Goal: Task Accomplishment & Management: Use online tool/utility

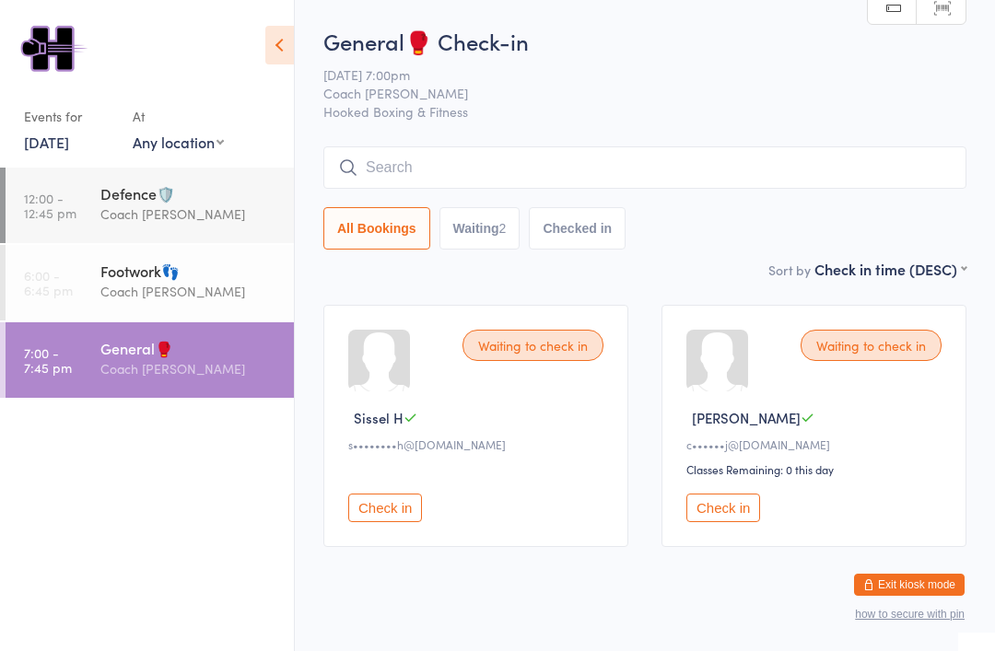
click at [378, 518] on button "Check in" at bounding box center [385, 508] width 74 height 29
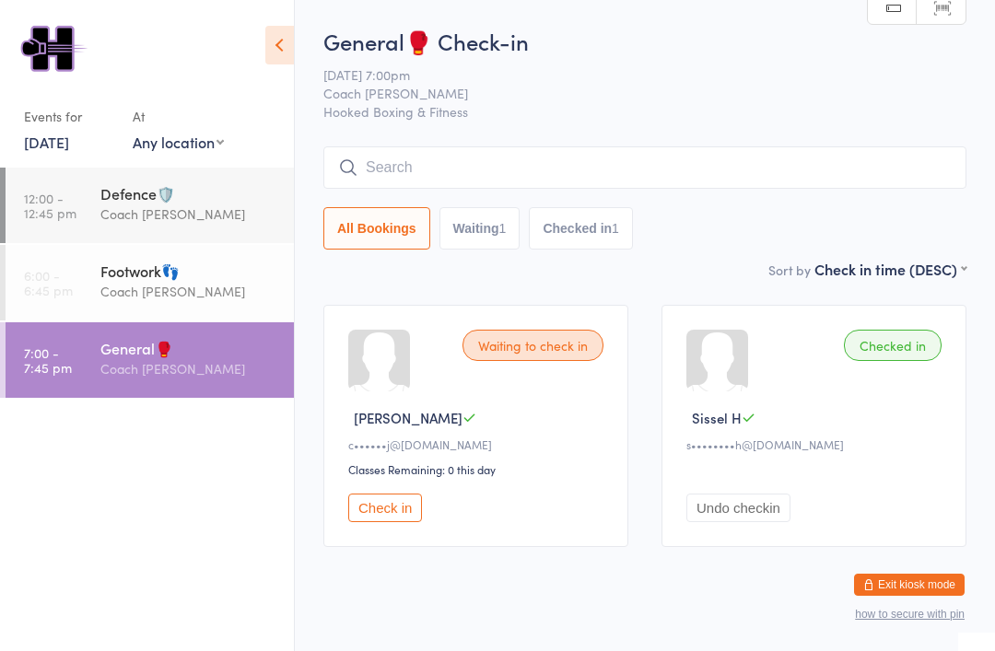
click at [245, 298] on div "Coach [PERSON_NAME]" at bounding box center [189, 291] width 178 height 21
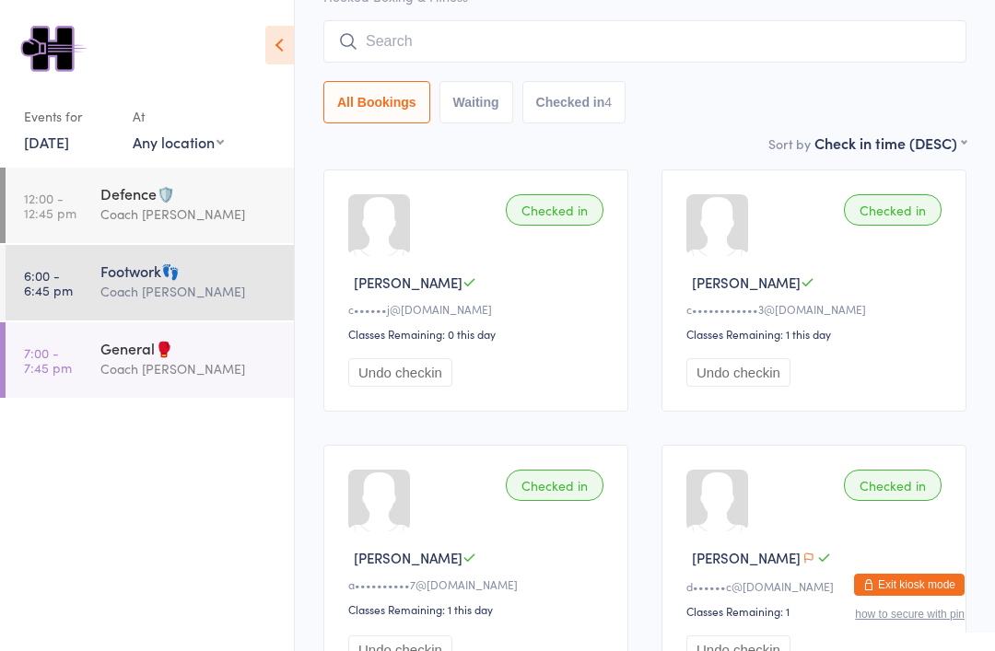
scroll to position [145, 0]
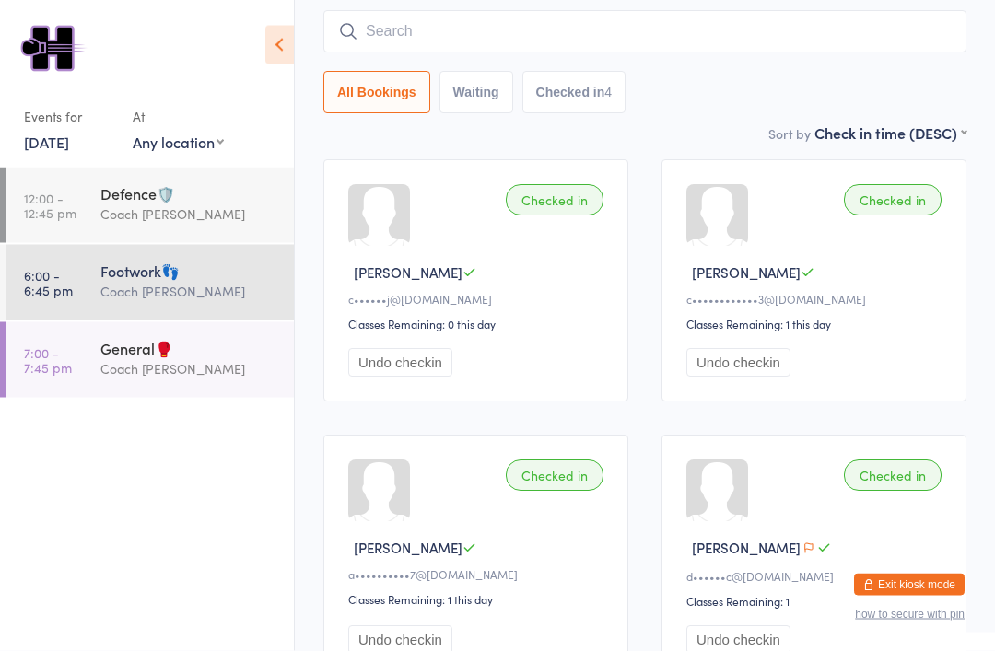
click at [216, 344] on div "General🥊" at bounding box center [189, 348] width 178 height 20
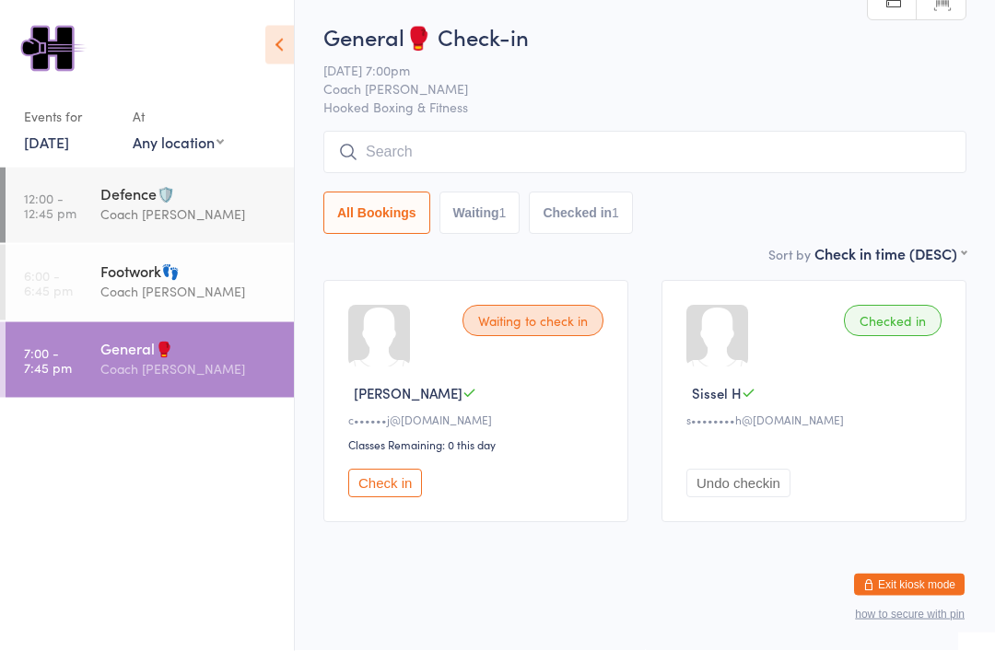
scroll to position [48, 0]
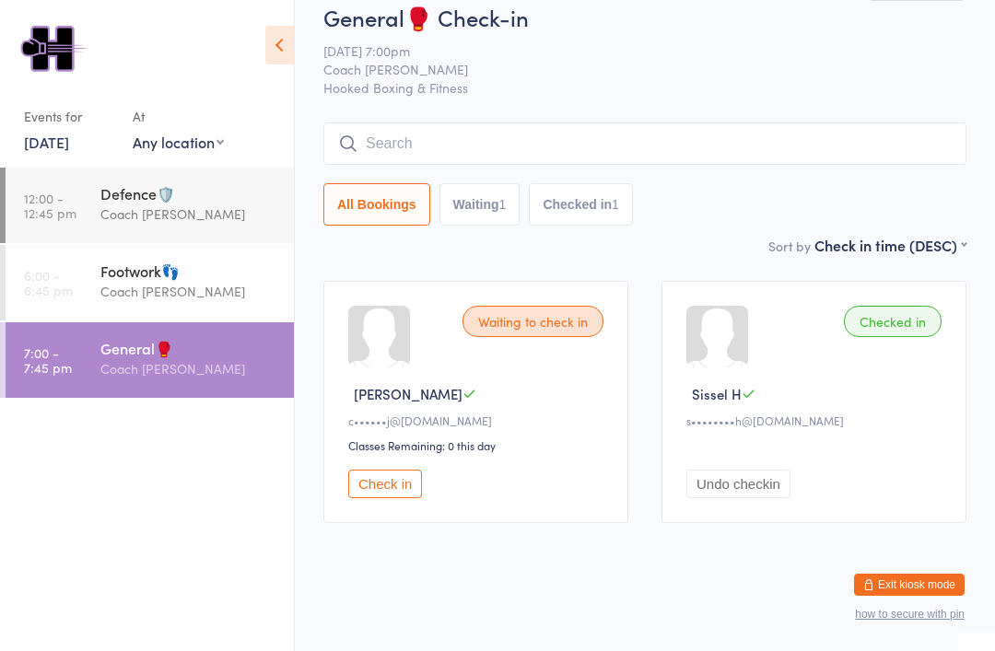
click at [376, 485] on button "Check in" at bounding box center [385, 484] width 74 height 29
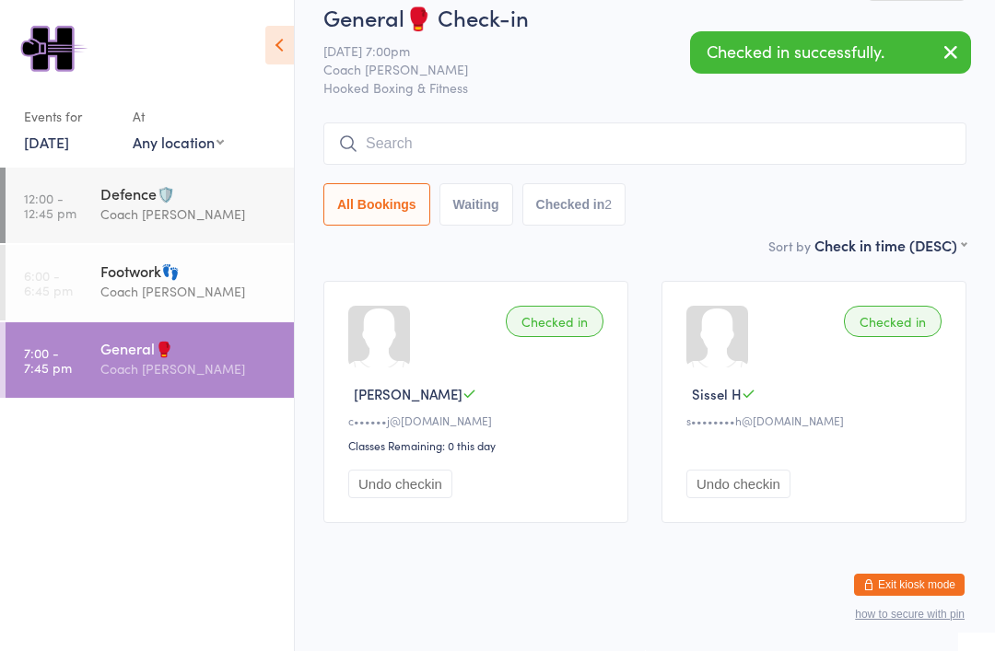
click at [200, 318] on div "Footwork👣 Coach [PERSON_NAME]" at bounding box center [196, 281] width 193 height 73
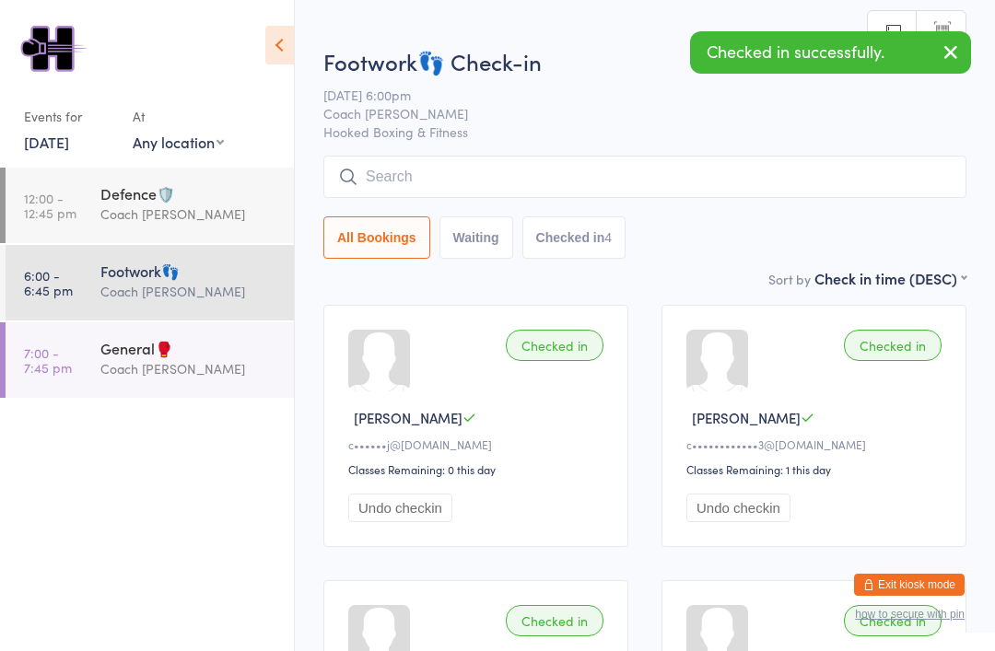
click at [225, 379] on div "Coach [PERSON_NAME]" at bounding box center [189, 368] width 178 height 21
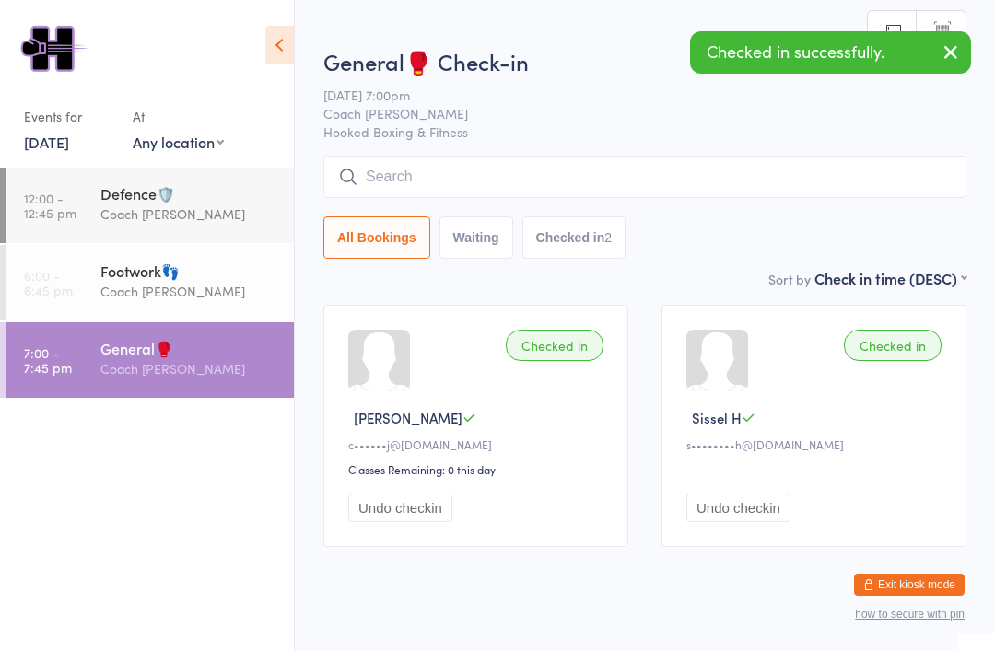
click at [493, 173] on input "search" at bounding box center [644, 177] width 643 height 42
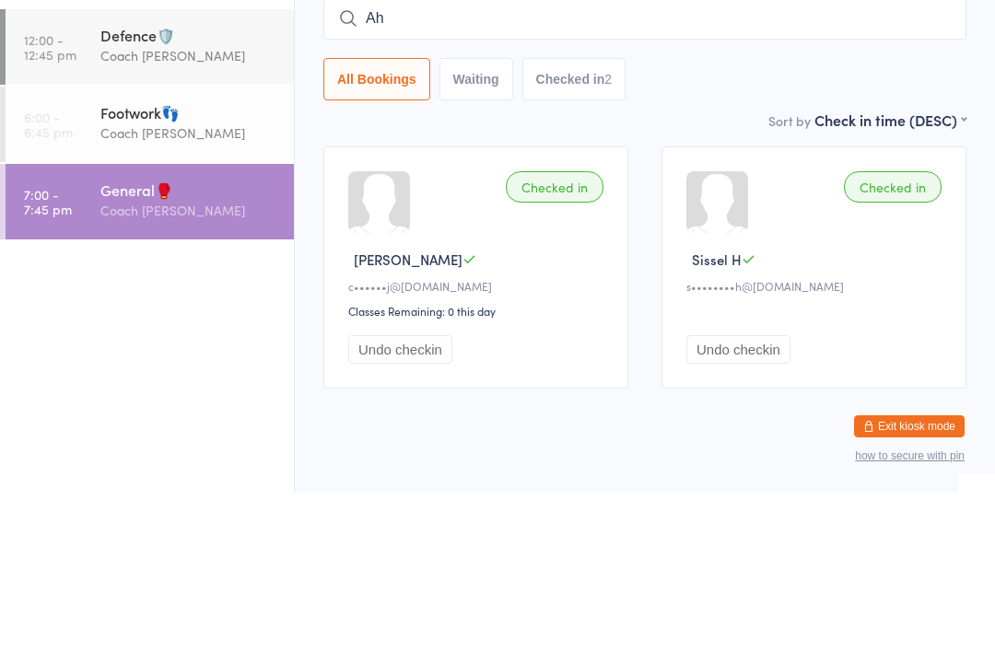
type input "Ahm"
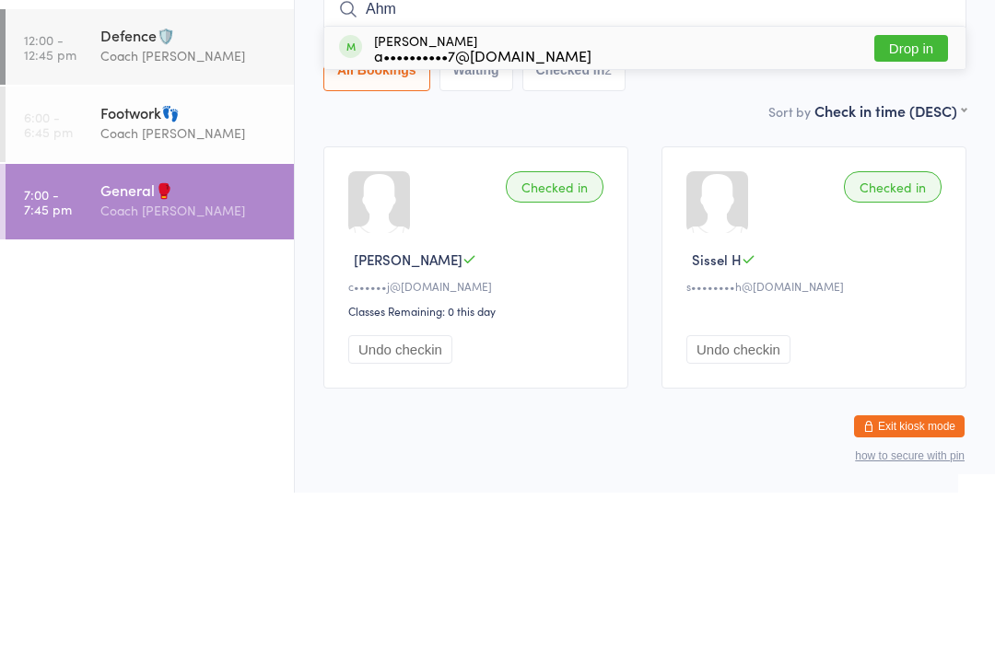
click at [228, 281] on div "Coach [PERSON_NAME]" at bounding box center [189, 291] width 178 height 21
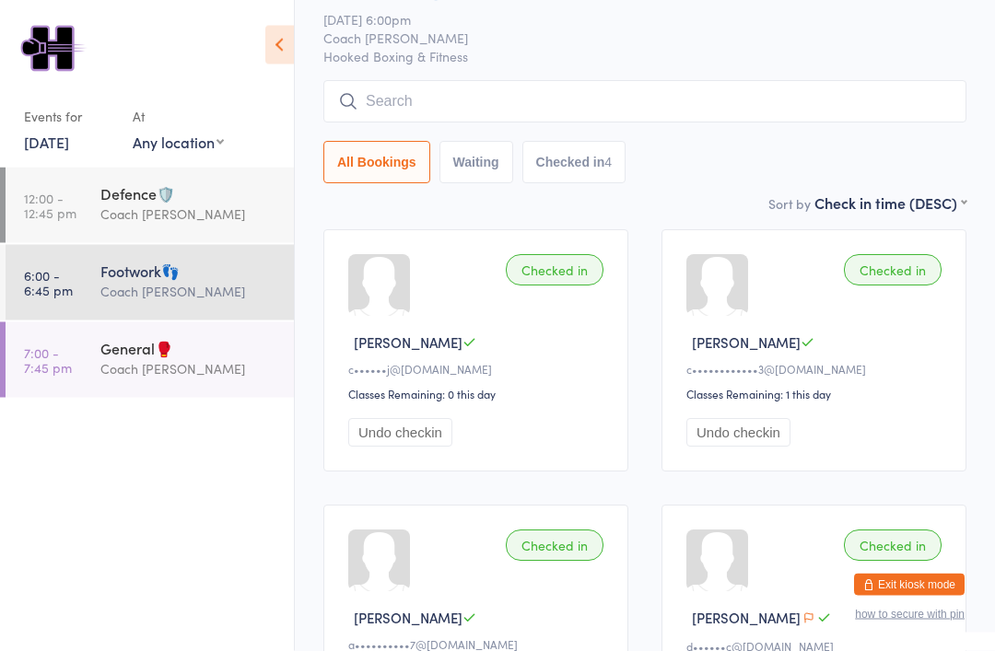
scroll to position [76, 0]
click at [61, 367] on time "7:00 - 7:45 pm" at bounding box center [48, 359] width 48 height 29
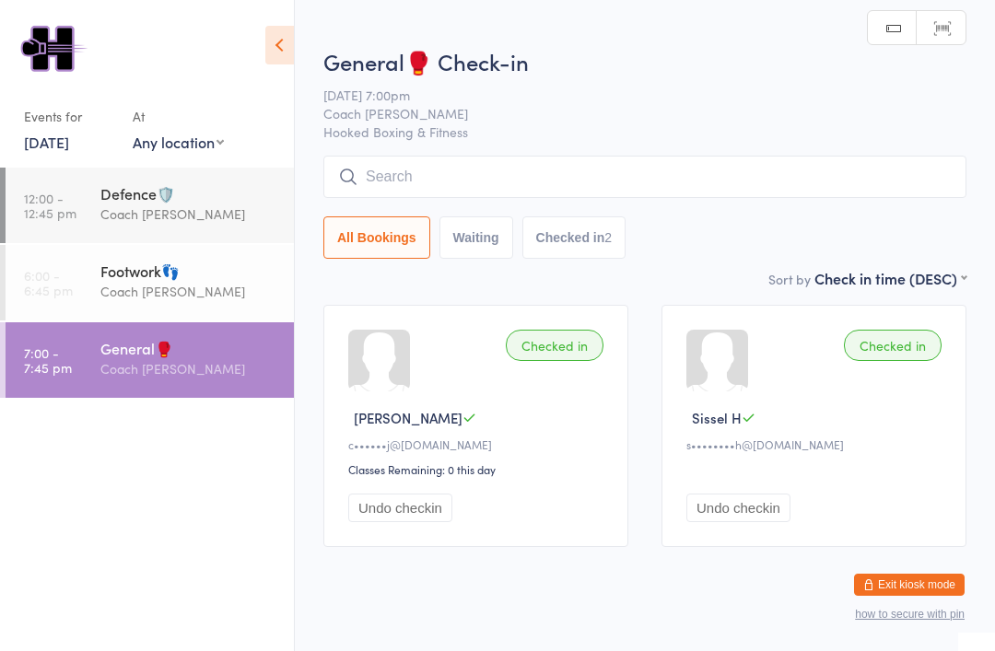
click at [566, 164] on input "search" at bounding box center [644, 177] width 643 height 42
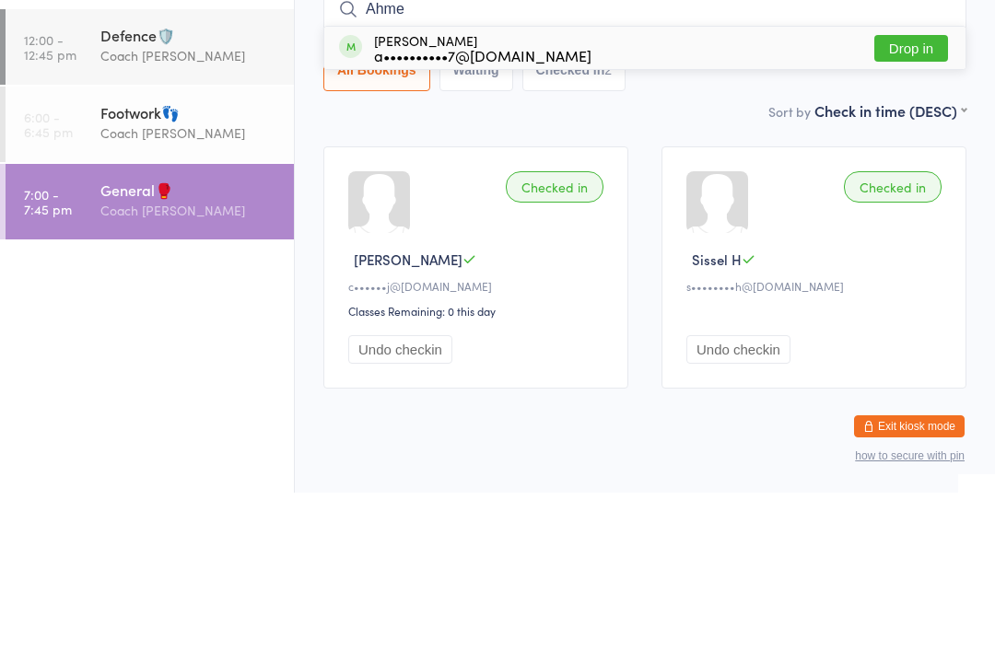
type input "Ahme"
click at [927, 193] on button "Drop in" at bounding box center [911, 206] width 74 height 27
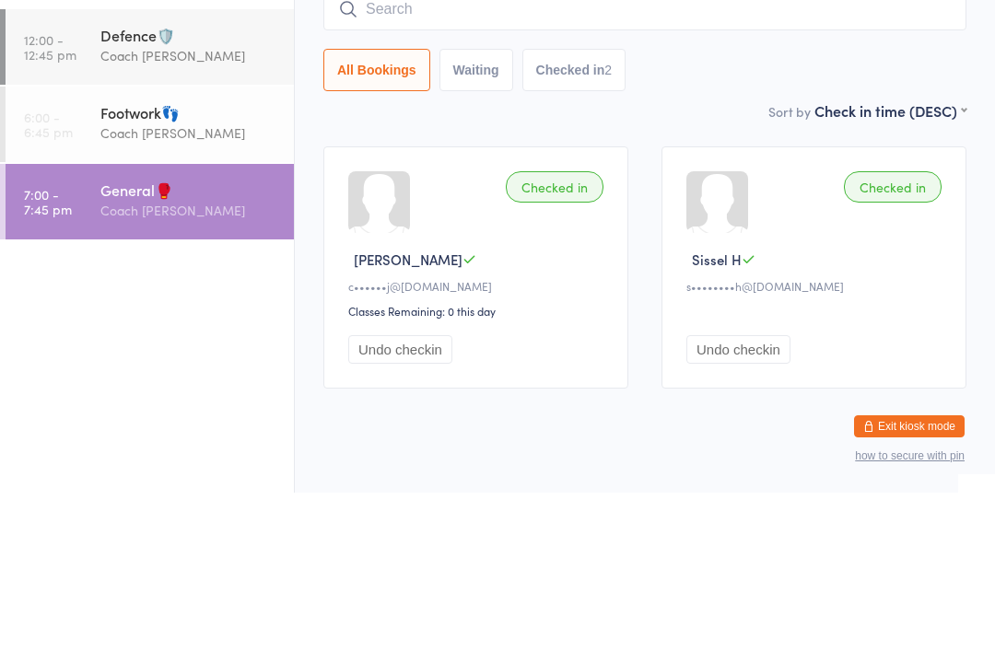
scroll to position [48, 0]
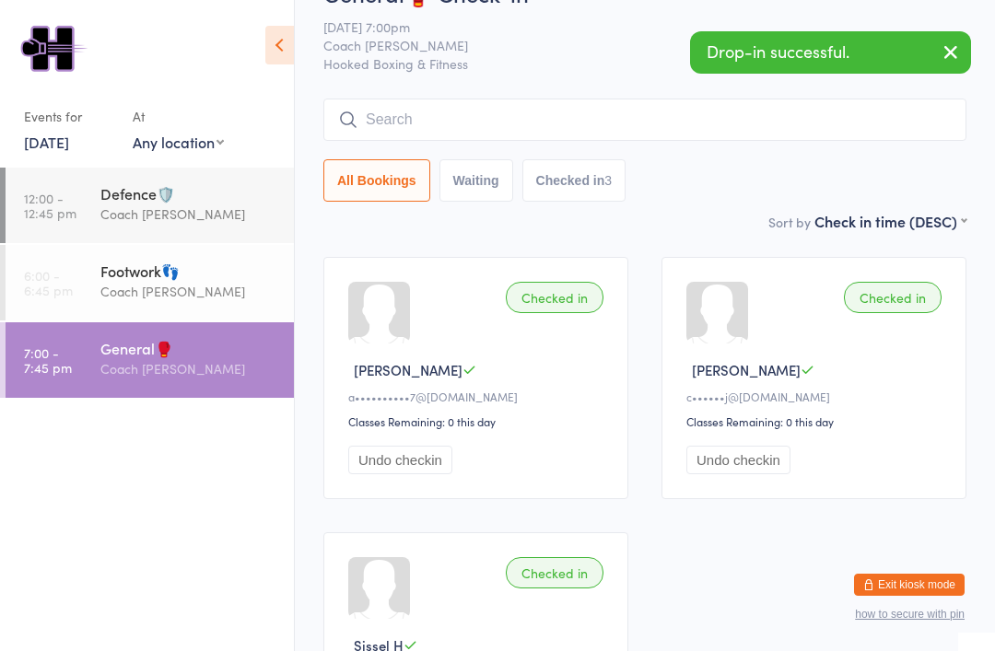
click at [216, 296] on div "Coach [PERSON_NAME]" at bounding box center [189, 291] width 178 height 21
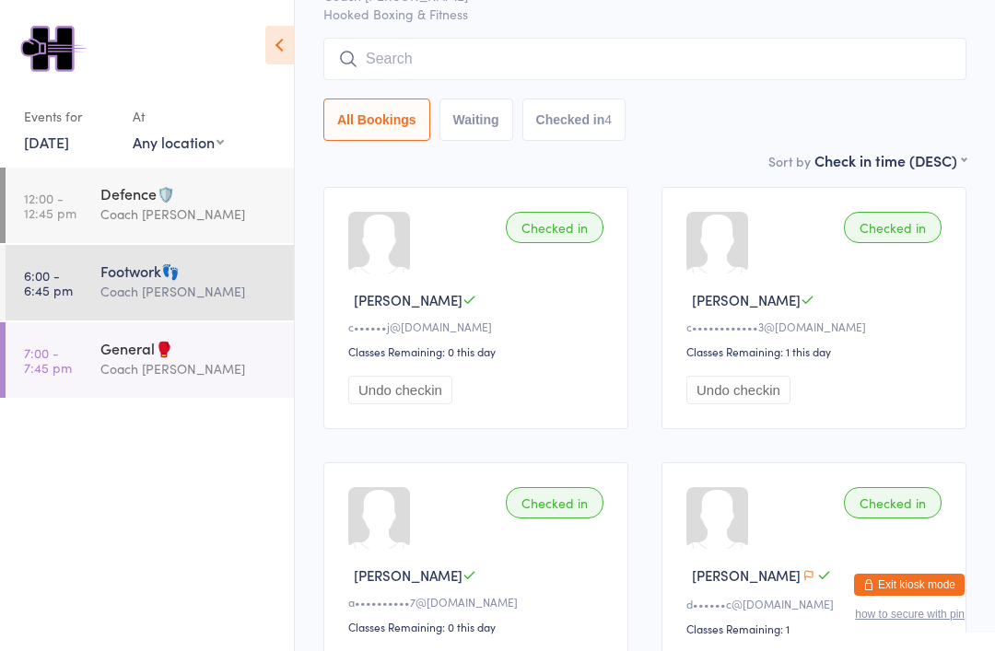
scroll to position [116, 0]
click at [101, 368] on div "Coach [PERSON_NAME]" at bounding box center [189, 368] width 178 height 21
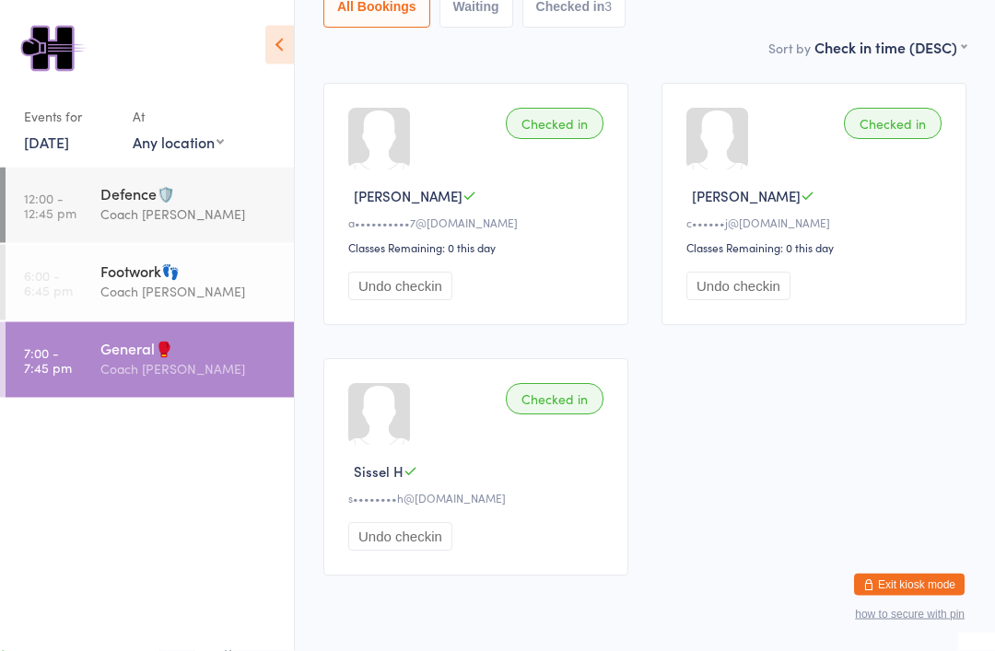
scroll to position [222, 0]
click at [50, 288] on time "6:00 - 6:45 pm" at bounding box center [48, 282] width 49 height 29
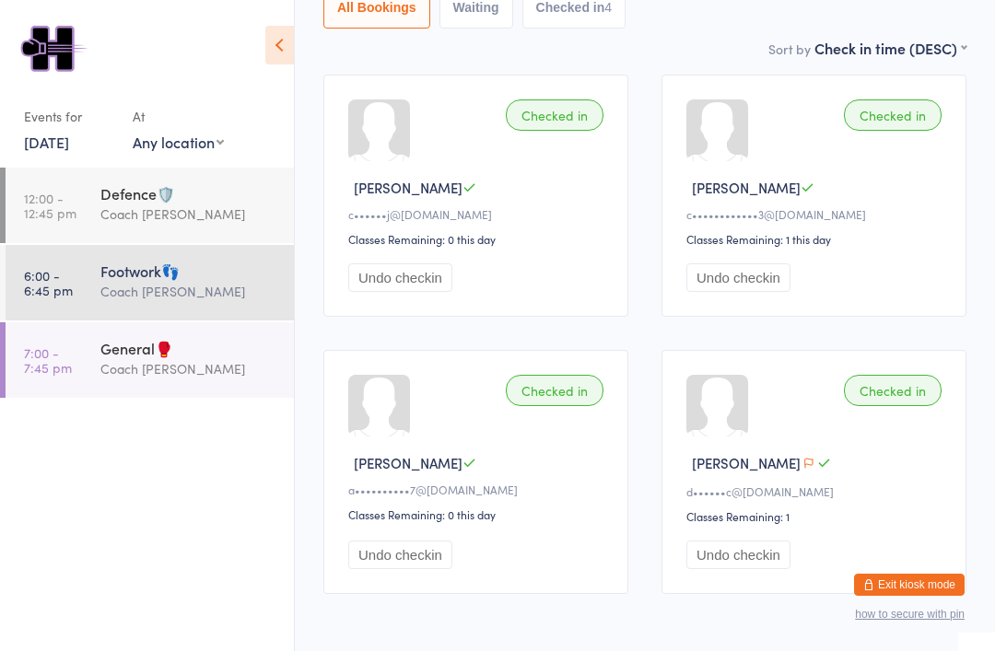
scroll to position [271, 0]
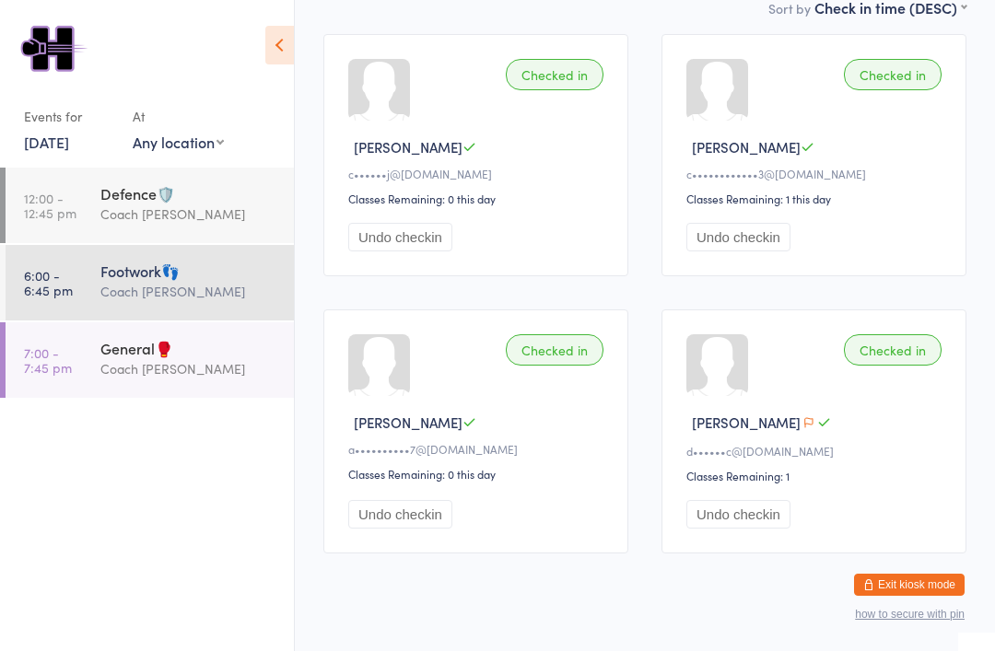
click at [62, 369] on time "7:00 - 7:45 pm" at bounding box center [48, 359] width 48 height 29
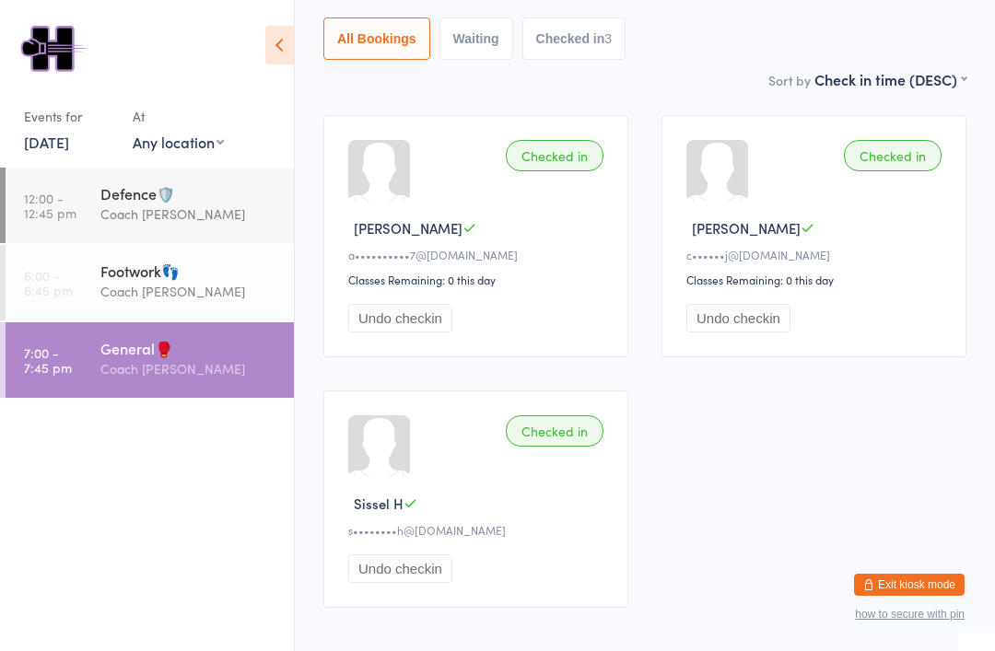
scroll to position [189, 0]
